Goal: Information Seeking & Learning: Learn about a topic

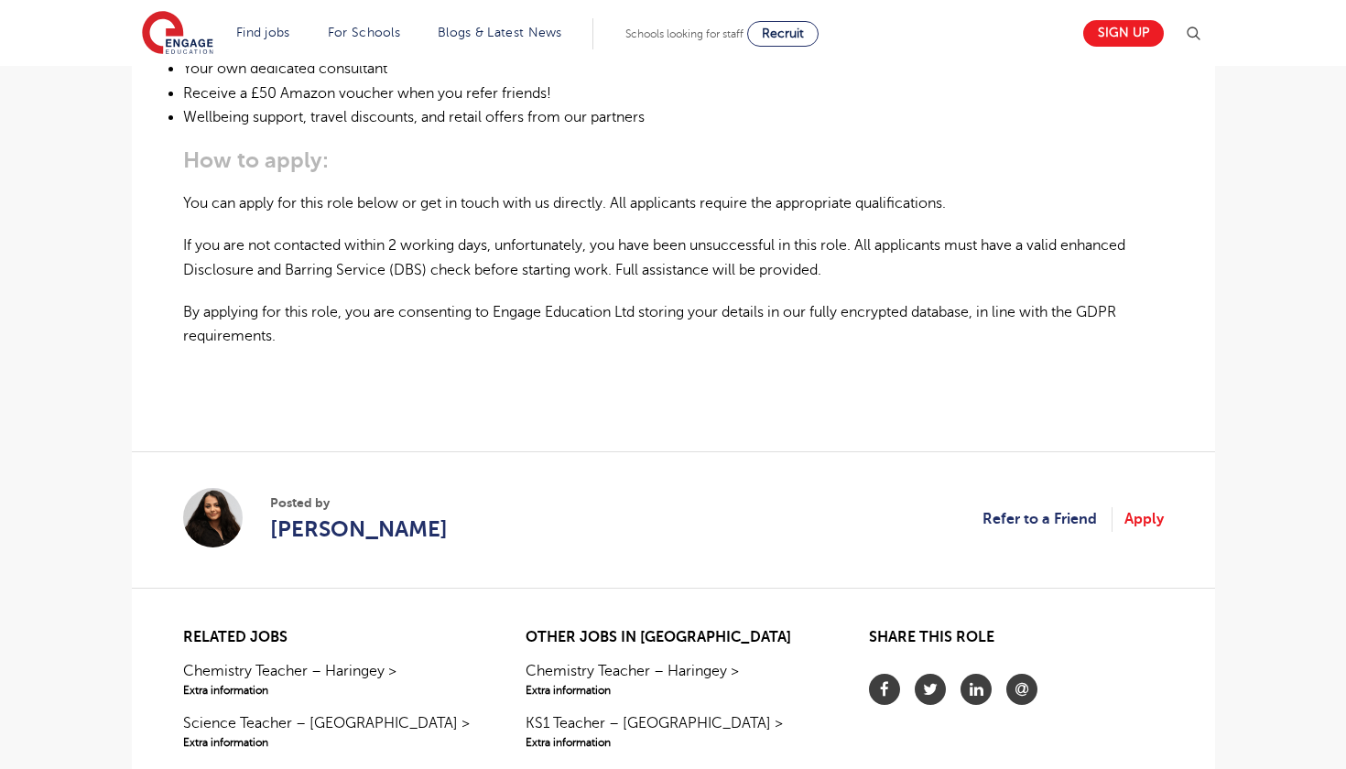
scroll to position [1593, 0]
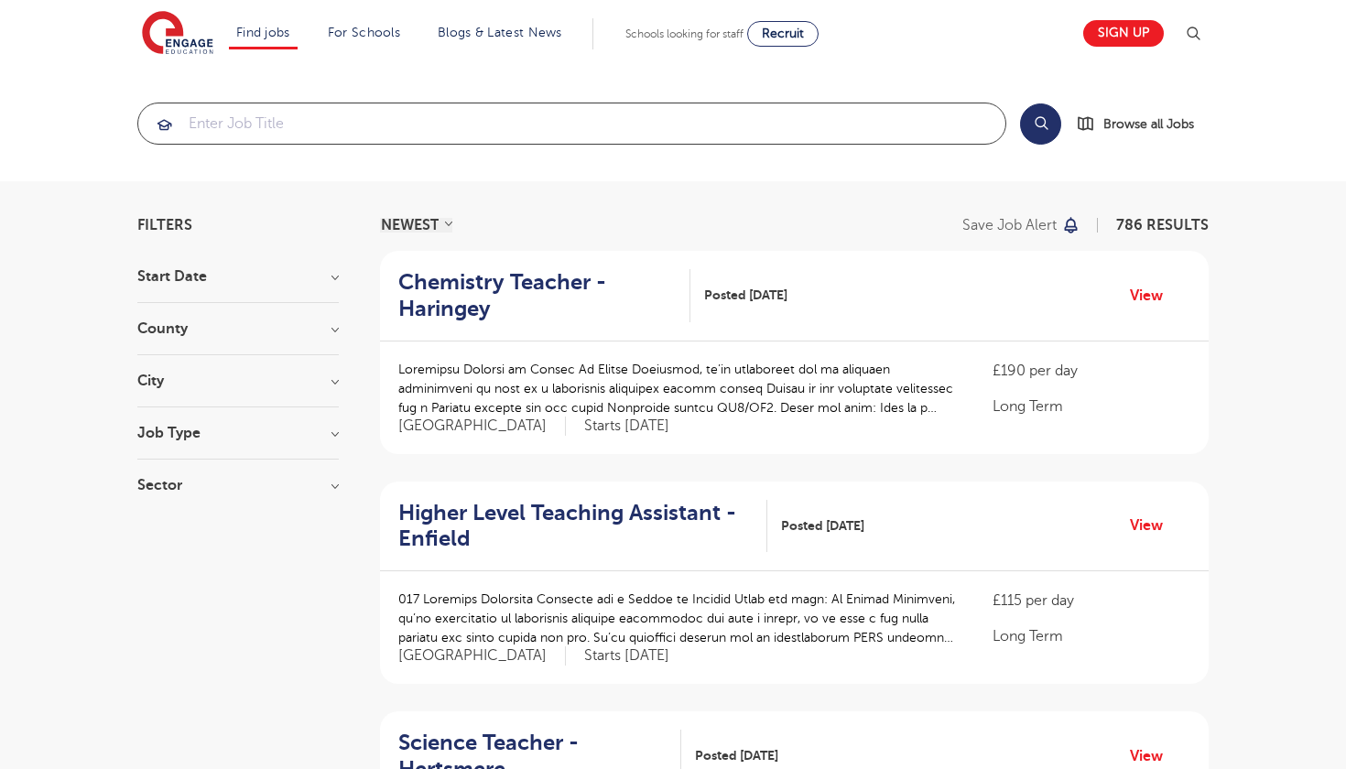
click at [658, 124] on input "search" at bounding box center [571, 123] width 867 height 40
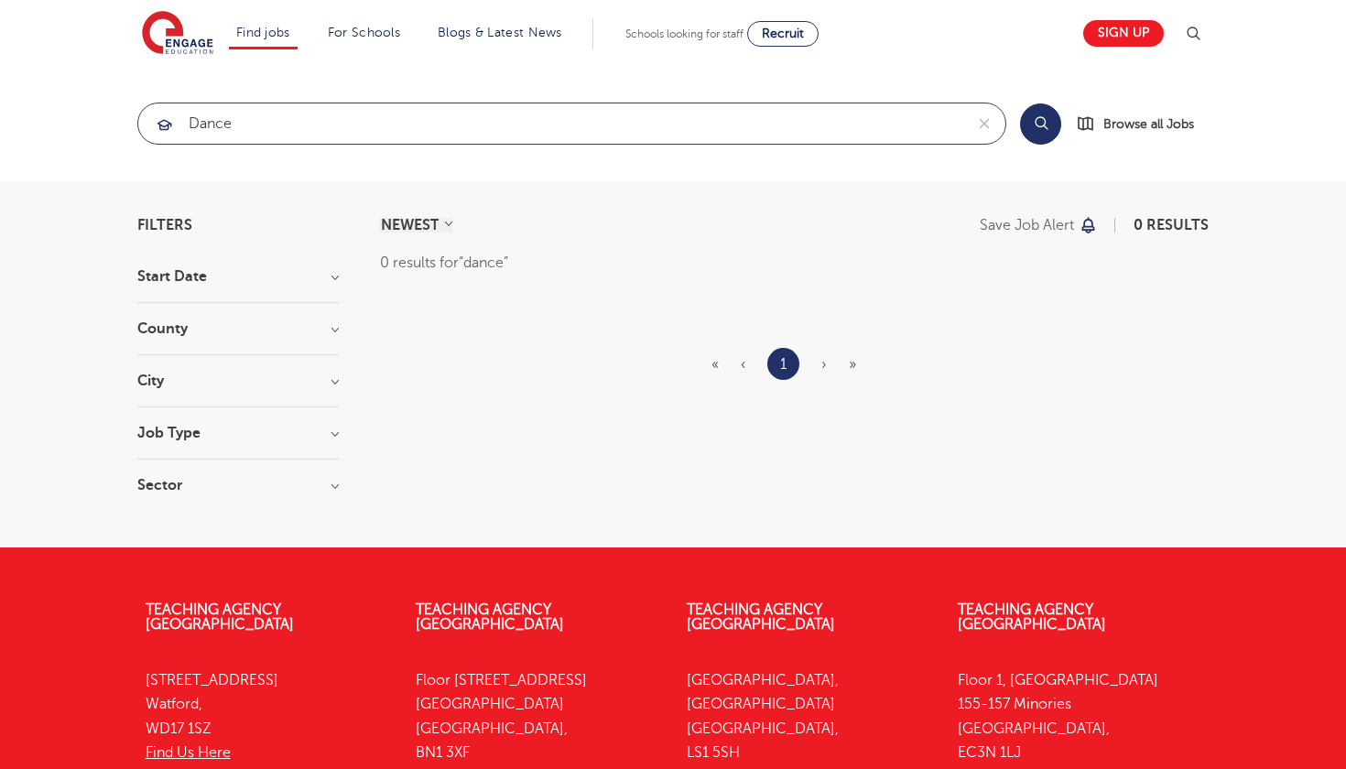
type input "dance"
click button "Submit" at bounding box center [0, 0] width 0 height 0
